Goal: Task Accomplishment & Management: Complete application form

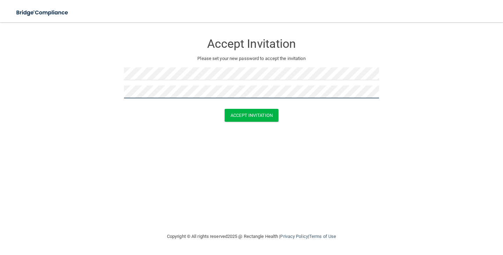
click at [225, 109] on button "Accept Invitation" at bounding box center [252, 115] width 54 height 13
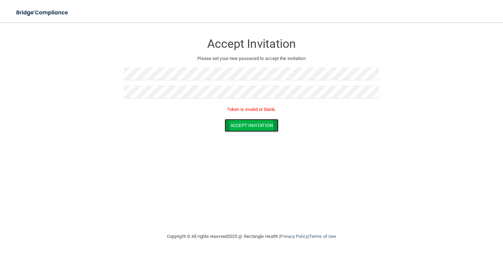
click at [239, 125] on button "Accept Invitation" at bounding box center [252, 125] width 54 height 13
click at [248, 126] on button "Accept Invitation" at bounding box center [252, 125] width 54 height 13
click at [251, 123] on button "Accept Invitation" at bounding box center [252, 125] width 54 height 13
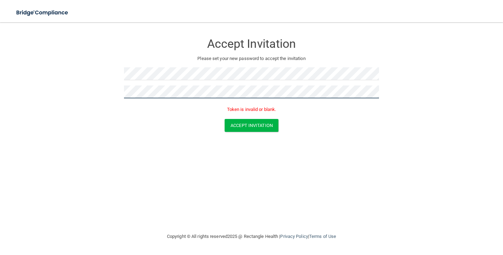
click at [225, 119] on button "Accept Invitation" at bounding box center [252, 125] width 54 height 13
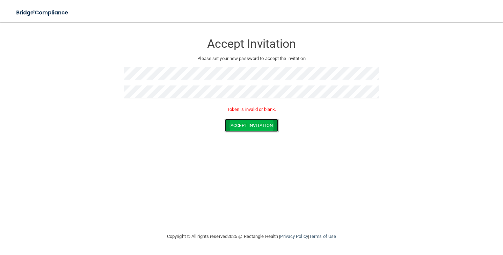
click at [233, 124] on button "Accept Invitation" at bounding box center [252, 125] width 54 height 13
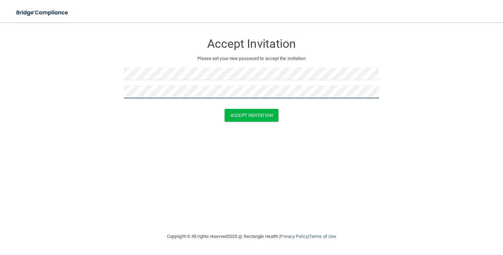
click at [225, 109] on button "Accept Invitation" at bounding box center [252, 115] width 54 height 13
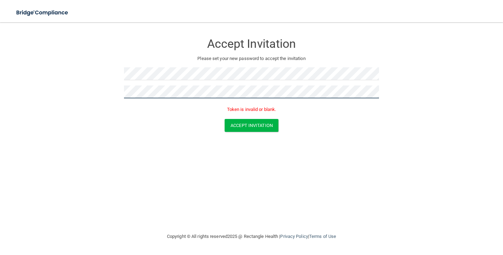
click at [225, 119] on button "Accept Invitation" at bounding box center [252, 125] width 54 height 13
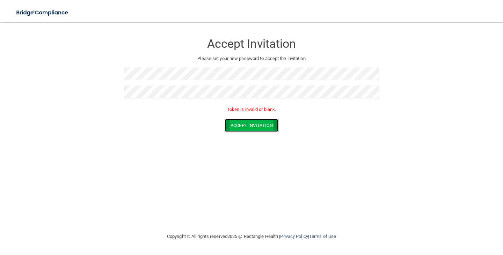
click at [247, 126] on button "Accept Invitation" at bounding box center [252, 125] width 54 height 13
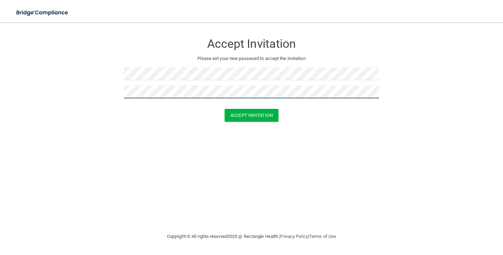
click at [225, 109] on button "Accept Invitation" at bounding box center [252, 115] width 54 height 13
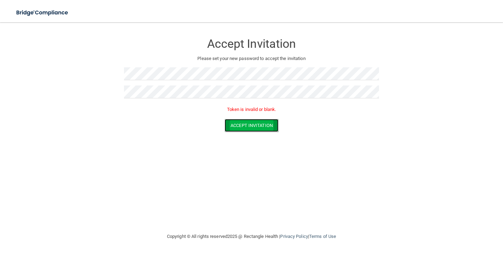
click at [236, 129] on button "Accept Invitation" at bounding box center [252, 125] width 54 height 13
click at [261, 117] on button "Accept Invitation" at bounding box center [252, 115] width 54 height 13
click at [258, 125] on button "Accept Invitation" at bounding box center [252, 125] width 54 height 13
